Goal: Navigation & Orientation: Understand site structure

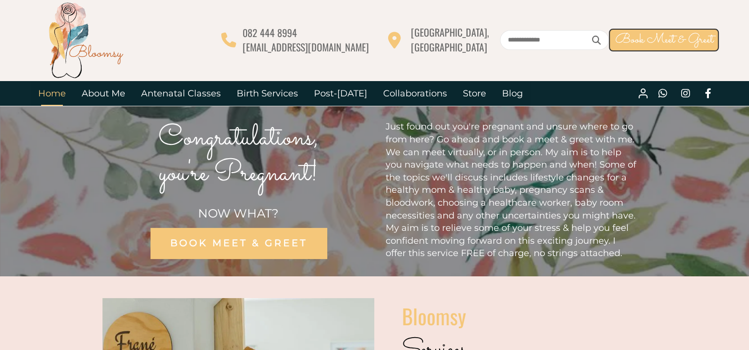
click at [60, 94] on link "Home" at bounding box center [52, 93] width 44 height 25
click at [102, 94] on link "About Me" at bounding box center [103, 93] width 59 height 25
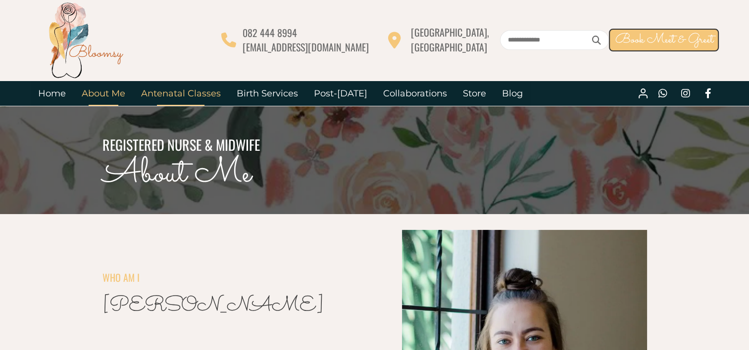
click at [195, 92] on link "Antenatal Classes" at bounding box center [181, 93] width 96 height 25
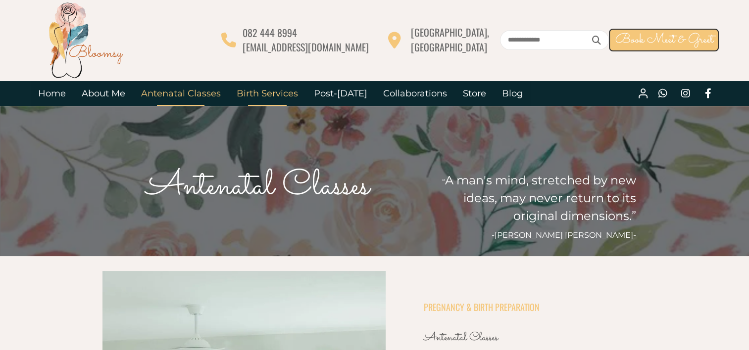
click at [277, 95] on link "Birth Services" at bounding box center [267, 93] width 77 height 25
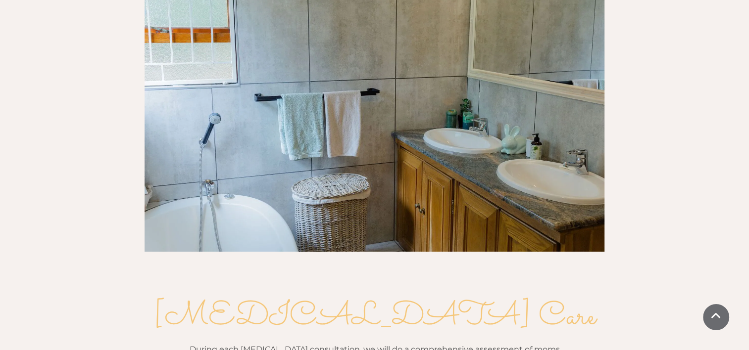
scroll to position [1138, 0]
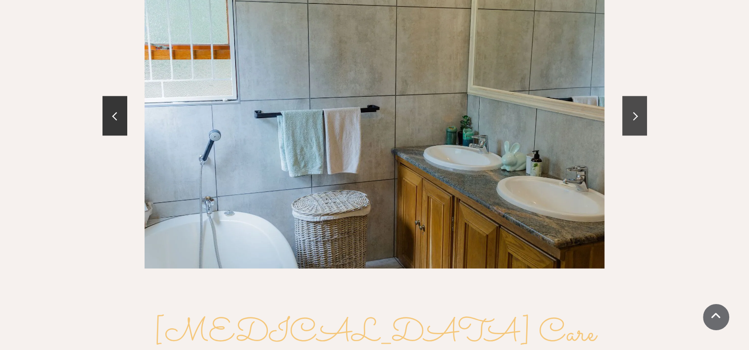
click at [640, 96] on link at bounding box center [634, 116] width 25 height 40
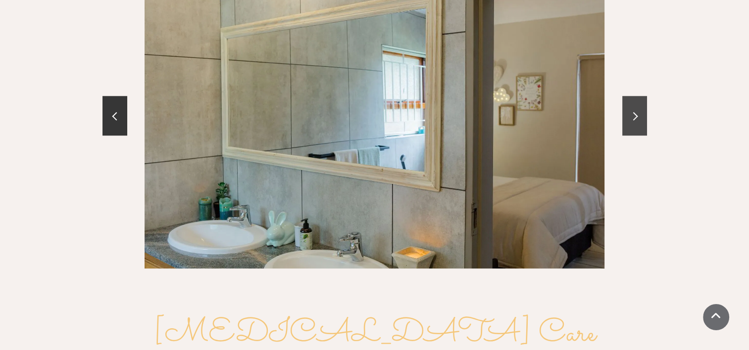
click at [640, 96] on link at bounding box center [634, 116] width 25 height 40
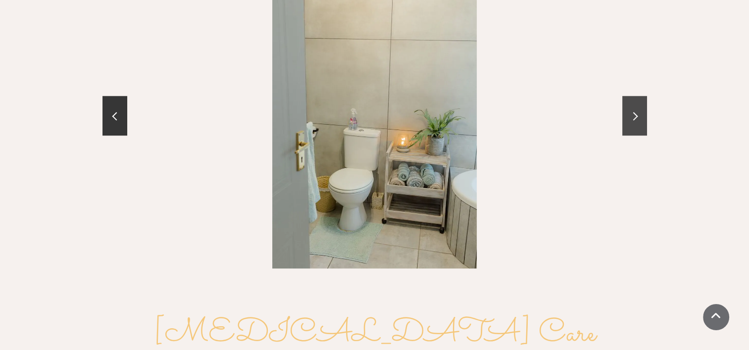
click at [640, 96] on link at bounding box center [634, 116] width 25 height 40
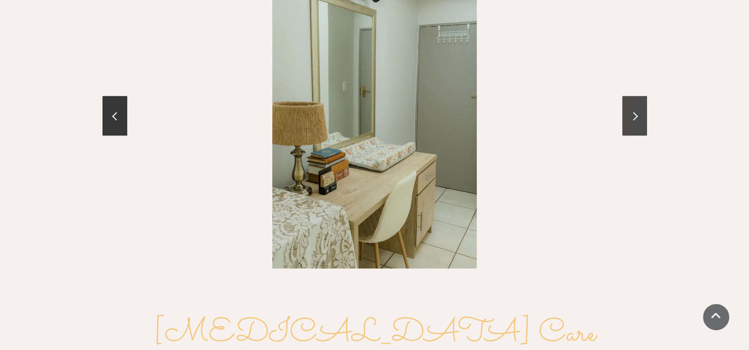
click at [640, 96] on link at bounding box center [634, 116] width 25 height 40
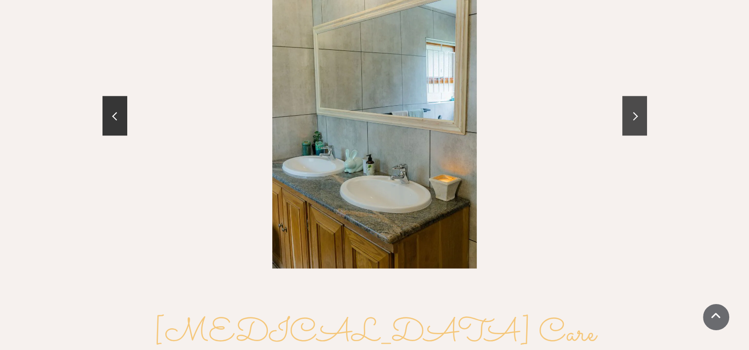
click at [640, 96] on link at bounding box center [634, 116] width 25 height 40
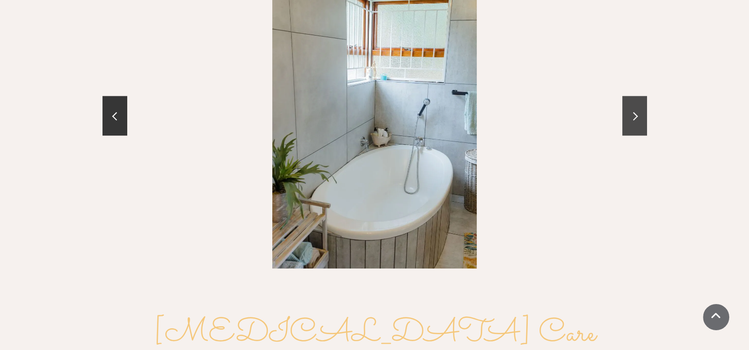
click at [640, 96] on link at bounding box center [634, 116] width 25 height 40
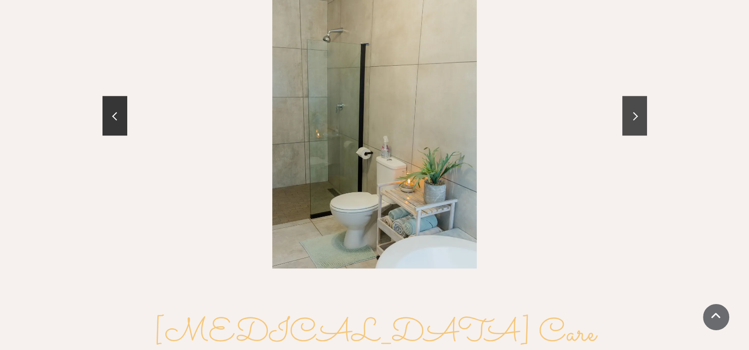
click at [640, 96] on link at bounding box center [634, 116] width 25 height 40
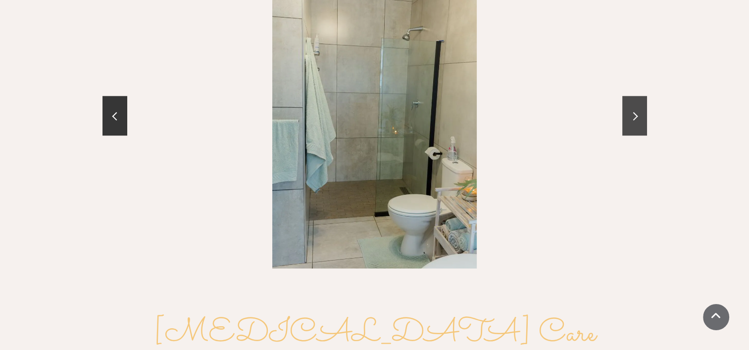
click at [640, 96] on link at bounding box center [634, 116] width 25 height 40
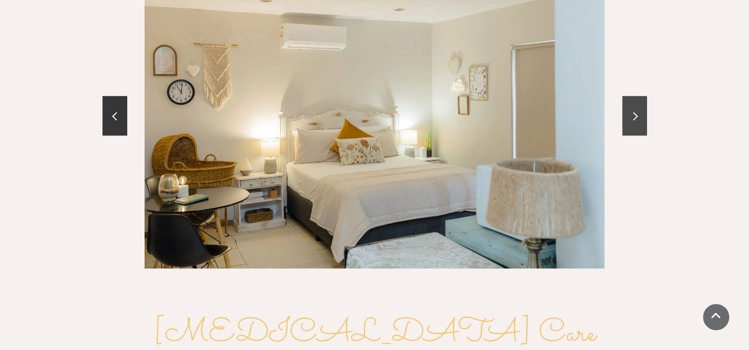
click at [638, 96] on link at bounding box center [634, 116] width 25 height 40
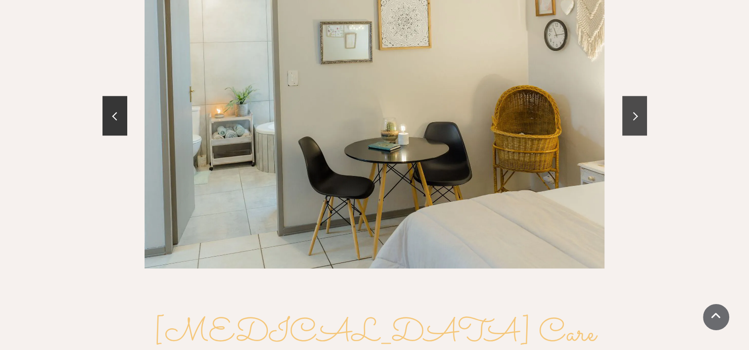
click at [638, 96] on link at bounding box center [634, 116] width 25 height 40
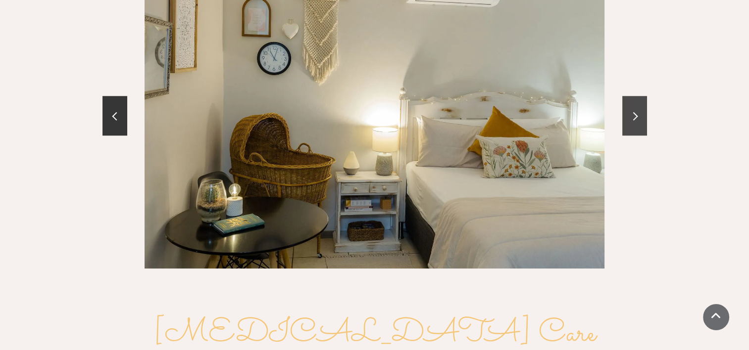
click at [638, 96] on link at bounding box center [634, 116] width 25 height 40
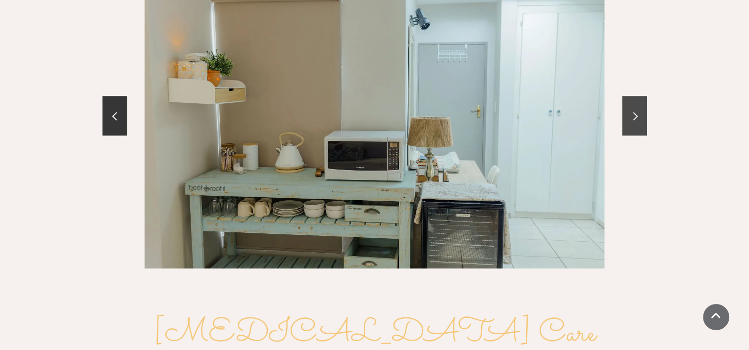
click at [632, 106] on link at bounding box center [634, 116] width 25 height 40
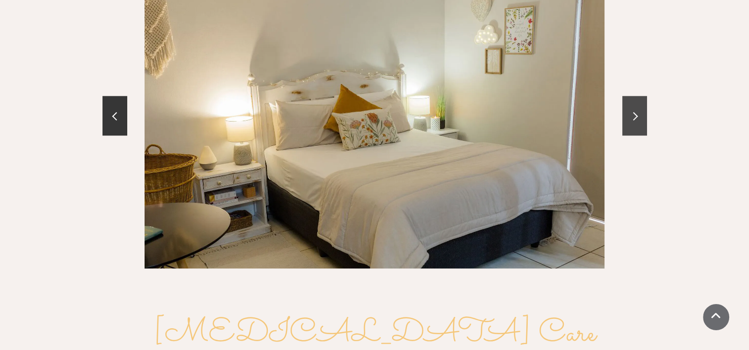
click at [632, 106] on link at bounding box center [634, 116] width 25 height 40
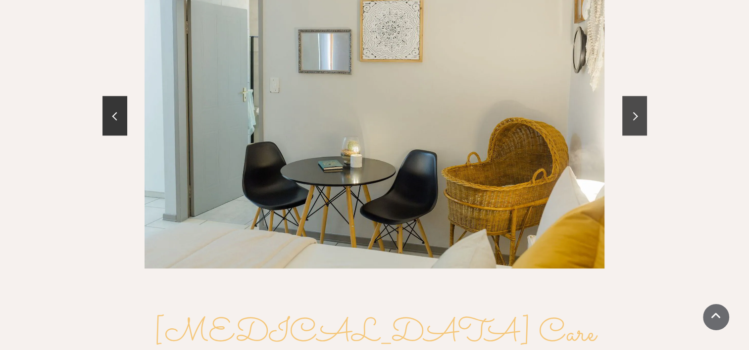
click at [632, 106] on link at bounding box center [634, 116] width 25 height 40
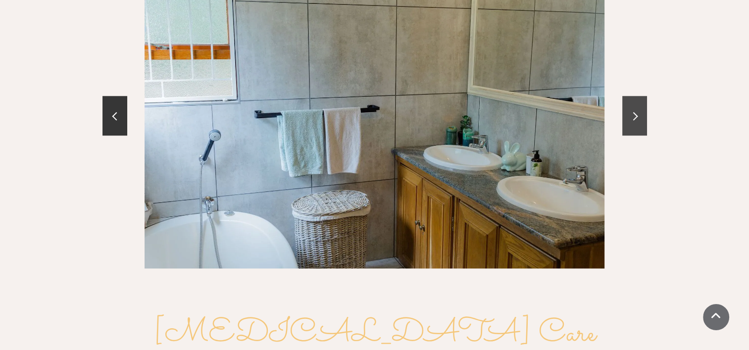
click at [632, 106] on link at bounding box center [634, 116] width 25 height 40
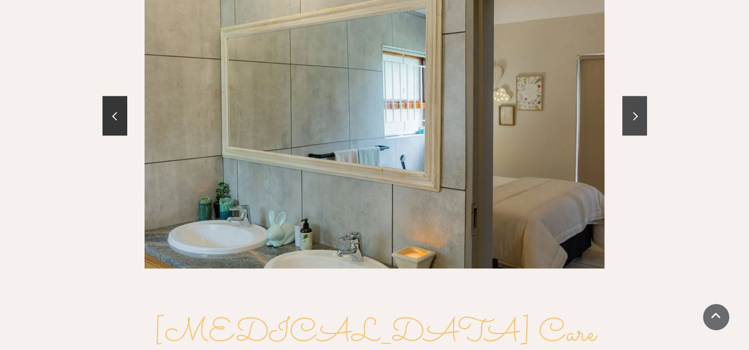
click at [632, 106] on link at bounding box center [634, 116] width 25 height 40
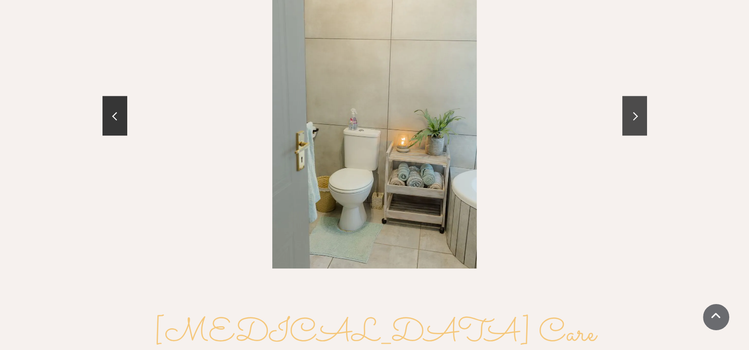
click at [632, 106] on link at bounding box center [634, 116] width 25 height 40
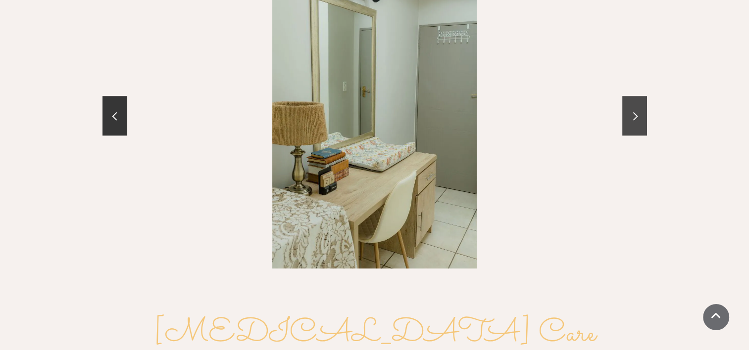
click at [632, 106] on link at bounding box center [634, 116] width 25 height 40
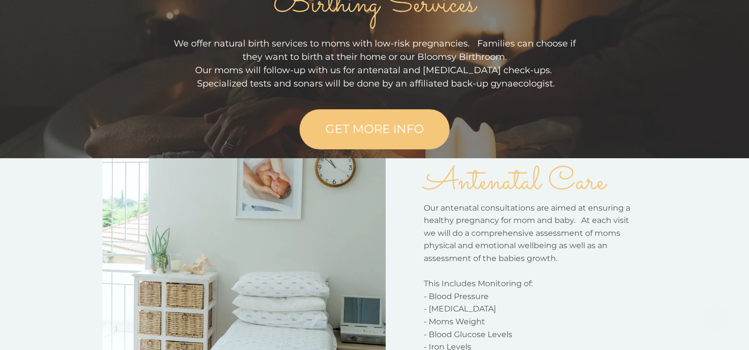
scroll to position [0, 0]
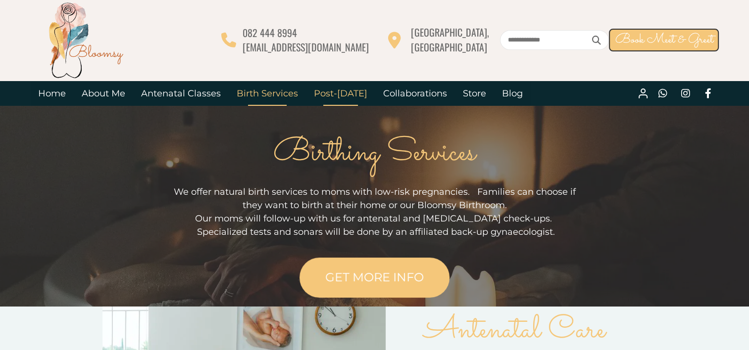
click at [344, 91] on link "Post-[DATE]" at bounding box center [340, 93] width 69 height 25
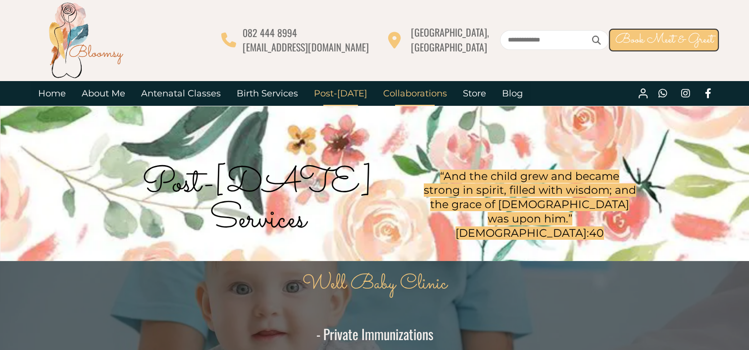
click at [385, 94] on link "Collaborations" at bounding box center [415, 93] width 80 height 25
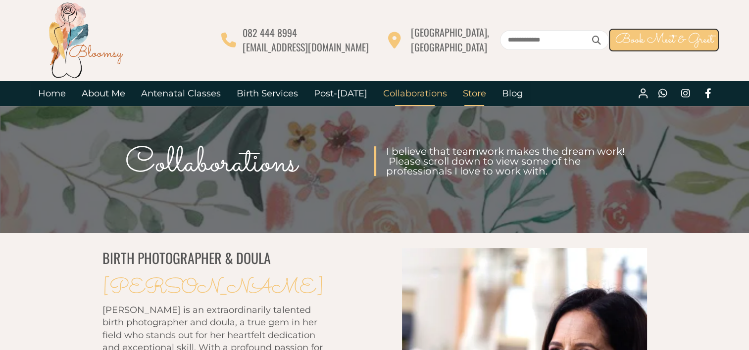
click at [464, 92] on link "Store" at bounding box center [474, 93] width 39 height 25
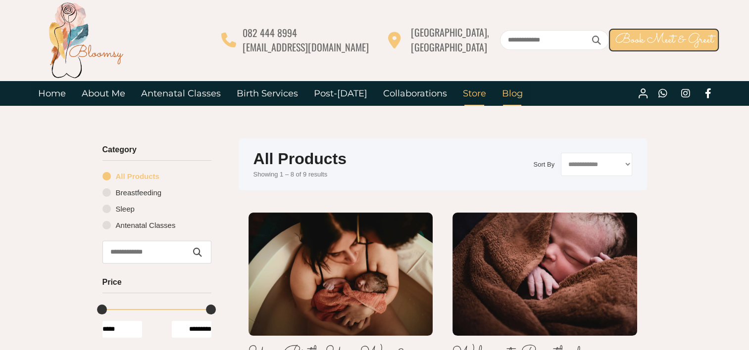
click at [509, 94] on link "Blog" at bounding box center [512, 93] width 37 height 25
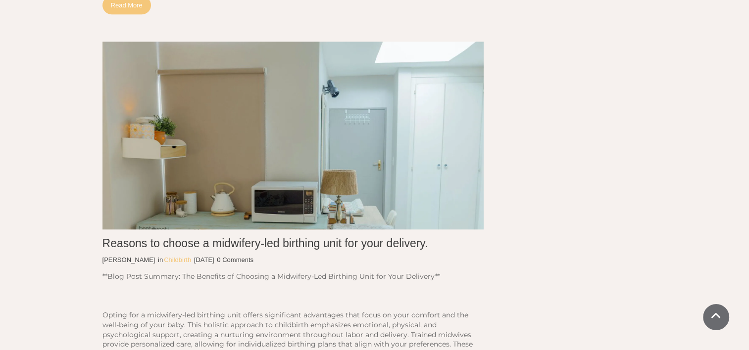
scroll to position [742, 0]
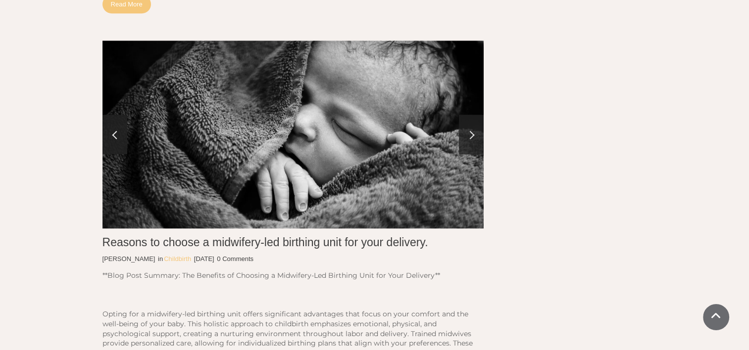
click at [468, 141] on link at bounding box center [471, 135] width 25 height 40
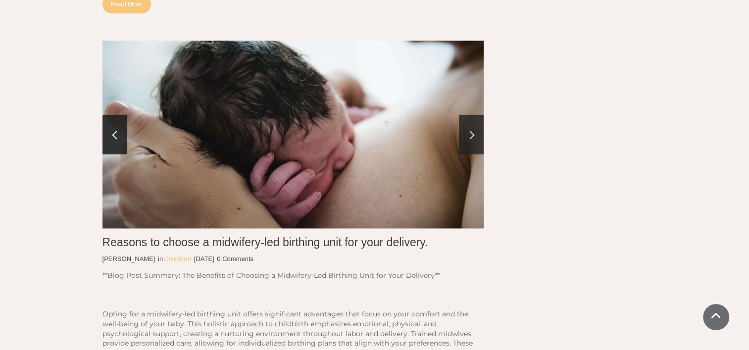
click at [468, 141] on link at bounding box center [471, 135] width 25 height 40
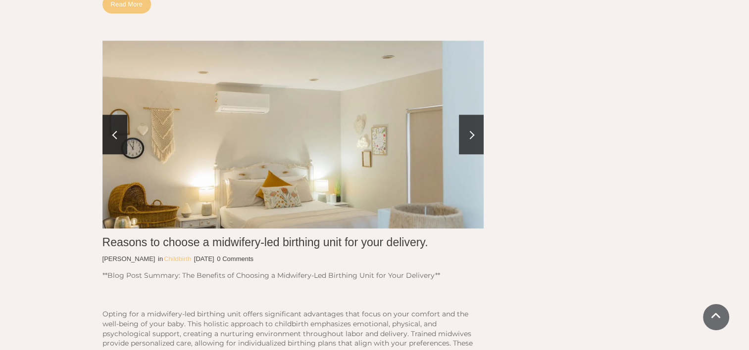
click at [468, 141] on link at bounding box center [471, 135] width 25 height 40
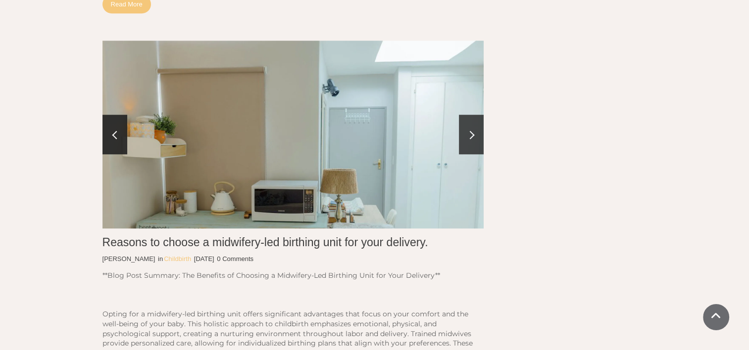
click at [468, 141] on link at bounding box center [471, 135] width 25 height 40
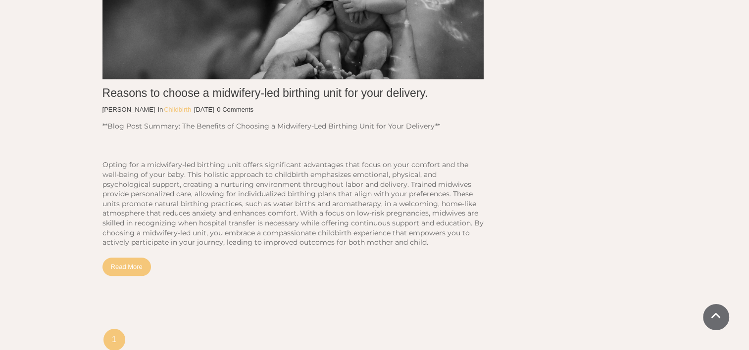
scroll to position [970, 0]
